Goal: Task Accomplishment & Management: Complete application form

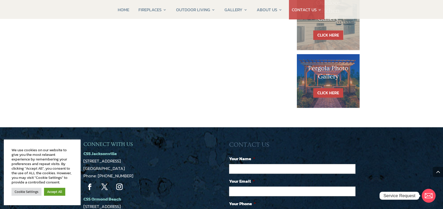
scroll to position [359, 0]
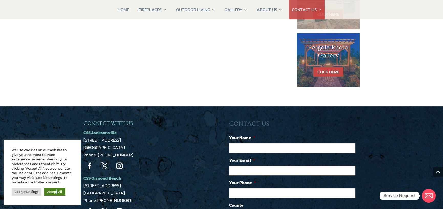
click at [56, 192] on link "Accept All" at bounding box center [54, 192] width 21 height 8
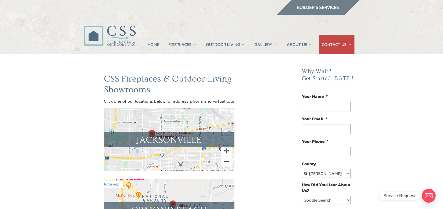
scroll to position [0, 0]
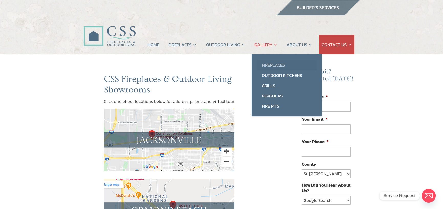
click at [271, 65] on link "Fireplaces" at bounding box center [287, 65] width 60 height 10
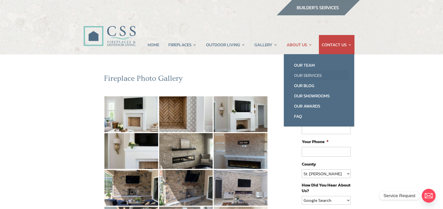
click at [306, 75] on link "Our Services" at bounding box center [319, 75] width 60 height 10
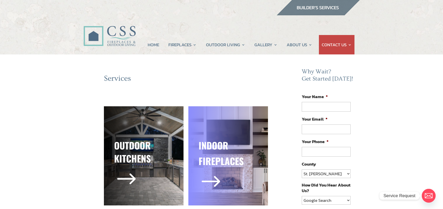
click at [218, 181] on span "$" at bounding box center [211, 182] width 25 height 25
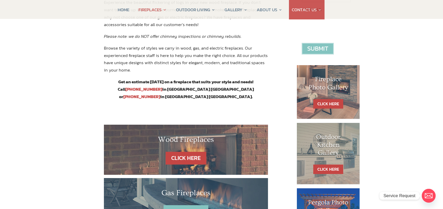
scroll to position [205, 0]
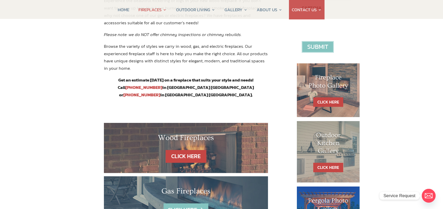
click at [200, 204] on link "CLICK HERE" at bounding box center [186, 210] width 45 height 13
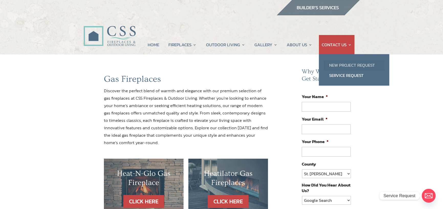
click at [340, 66] on link "New Project Request" at bounding box center [354, 65] width 60 height 10
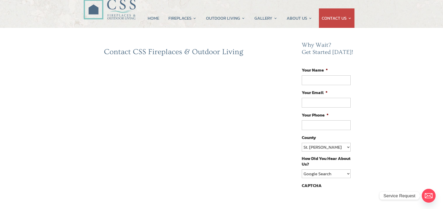
scroll to position [26, 0]
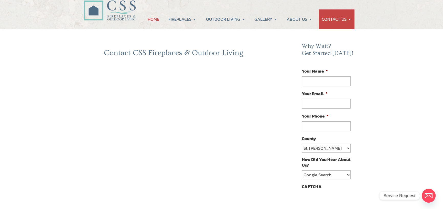
click at [154, 18] on link "HOME" at bounding box center [154, 18] width 12 height 19
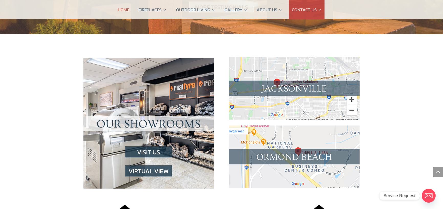
scroll to position [512, 0]
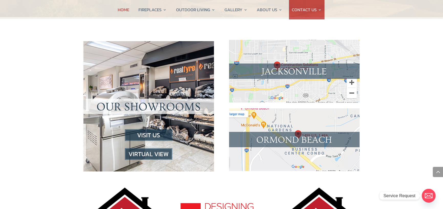
click at [157, 149] on img at bounding box center [148, 155] width 47 height 12
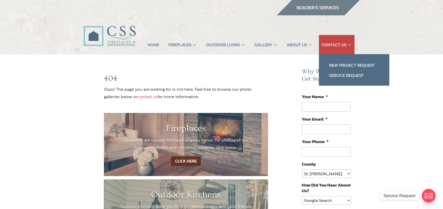
click at [339, 42] on link "CONTACT US" at bounding box center [337, 44] width 30 height 19
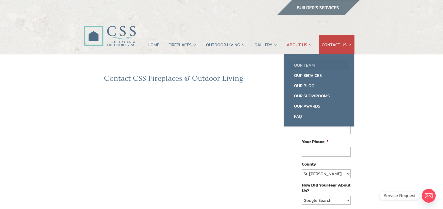
click at [303, 63] on link "Our Team" at bounding box center [319, 65] width 60 height 10
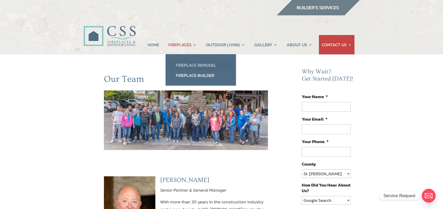
click at [192, 64] on link "Fireplace Remodel" at bounding box center [201, 65] width 60 height 10
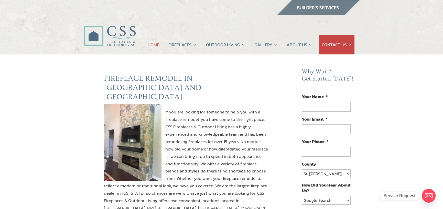
click at [156, 44] on link "HOME" at bounding box center [154, 44] width 12 height 19
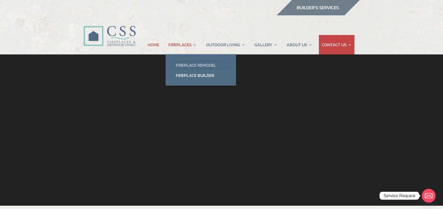
click at [192, 65] on link "Fireplace Remodel" at bounding box center [201, 65] width 60 height 10
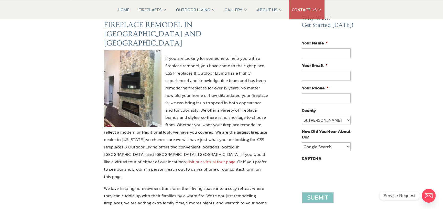
scroll to position [51, 0]
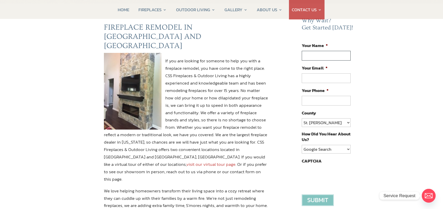
click at [315, 55] on input "Your Name *" at bounding box center [326, 56] width 49 height 10
type input "Ian Hellman"
type input "IFHellman@aol.com"
type input "(904) 571-1238"
click at [348, 148] on select "Google Search Google Ad Referral Magazine Ad Social Media Other" at bounding box center [326, 149] width 49 height 9
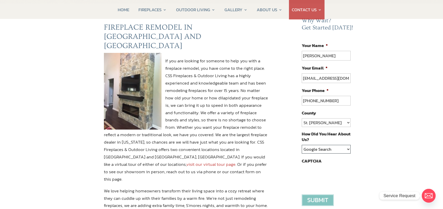
select select "Referral"
click at [302, 145] on select "Google Search Google Ad Referral Magazine Ad Social Media Other" at bounding box center [326, 149] width 49 height 9
click at [325, 198] on input "image" at bounding box center [318, 201] width 32 height 12
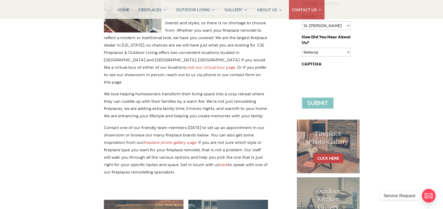
scroll to position [154, 0]
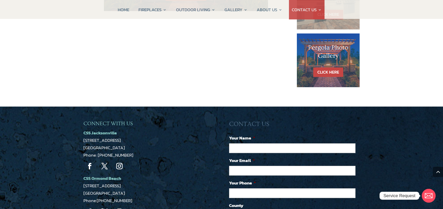
scroll to position [359, 0]
